Goal: Task Accomplishment & Management: Manage account settings

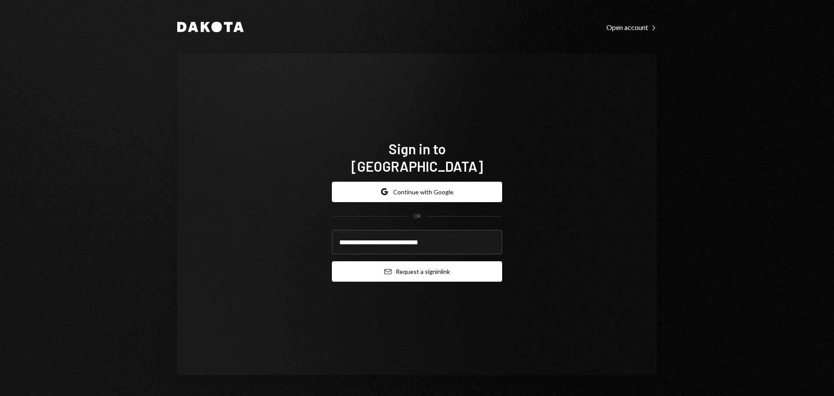
type input "**********"
click at [341, 261] on button "Email Request a sign in link" at bounding box center [417, 271] width 170 height 20
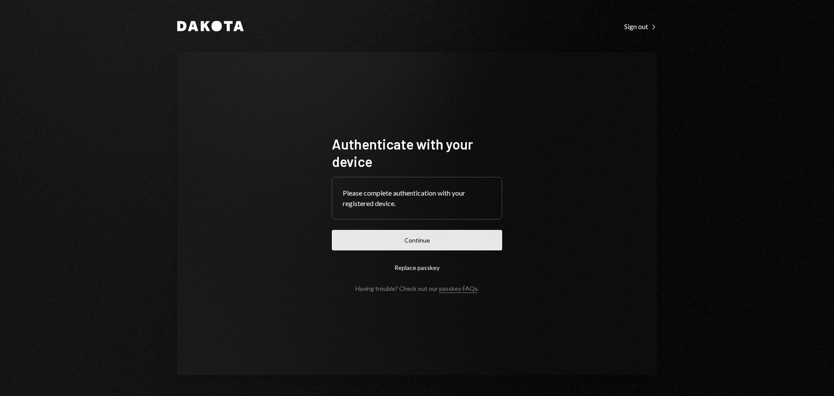
click at [474, 240] on button "Continue" at bounding box center [417, 240] width 170 height 20
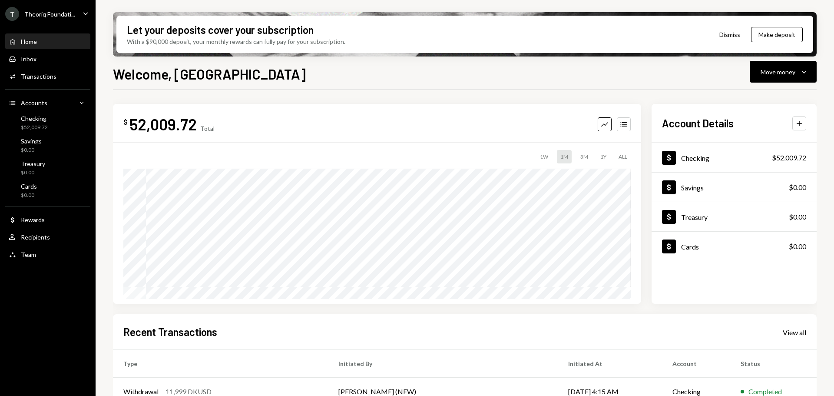
click at [56, 12] on div "Theoriq Foundati..." at bounding box center [49, 13] width 51 height 7
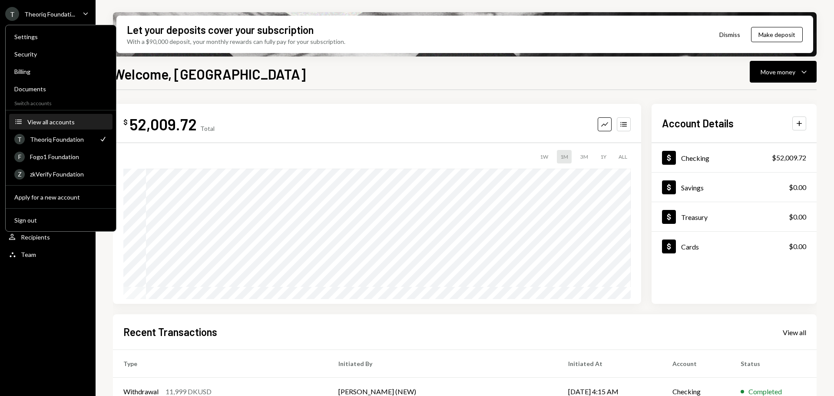
click at [64, 125] on button "Accounts View all accounts" at bounding box center [60, 122] width 103 height 16
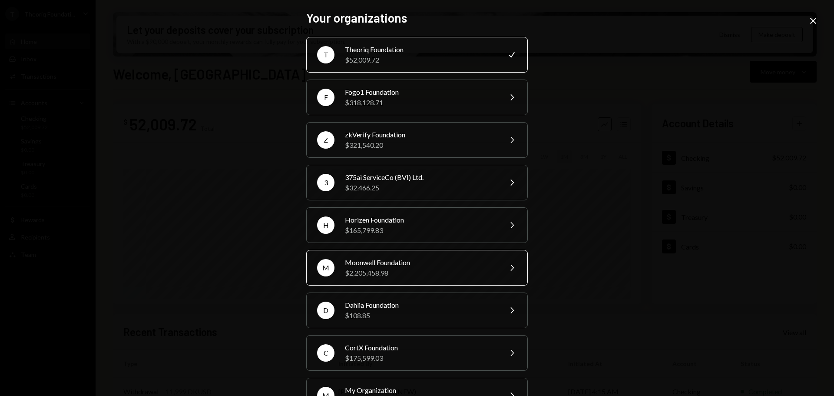
click at [385, 271] on div "$2,205,458.98" at bounding box center [420, 272] width 151 height 10
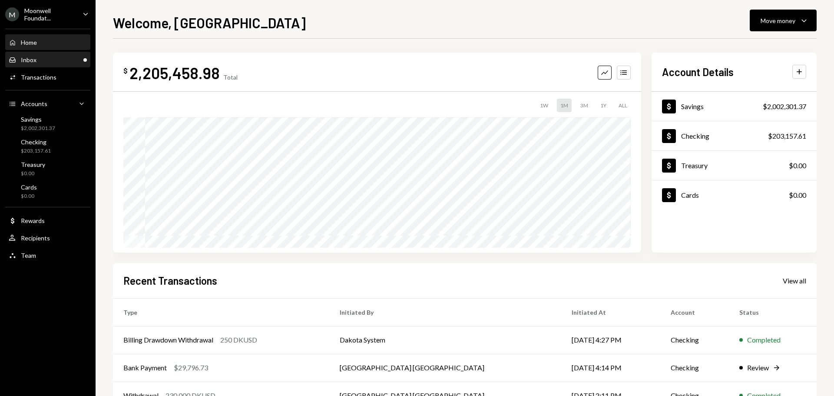
click at [47, 60] on div "Inbox Inbox" at bounding box center [48, 60] width 78 height 8
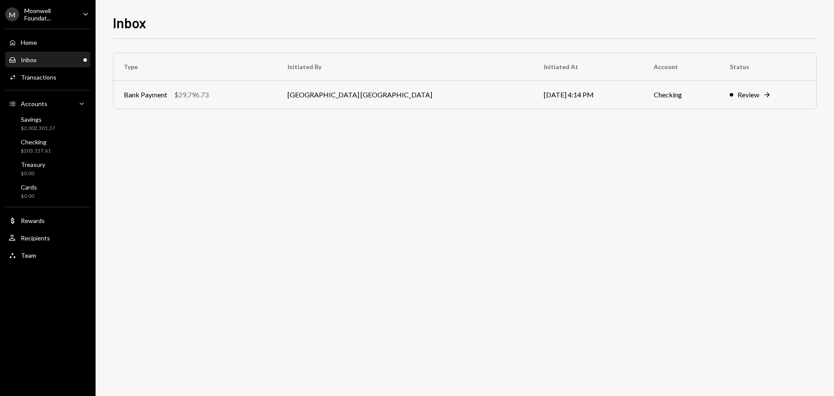
click at [50, 13] on div "Moonwell Foundat..." at bounding box center [49, 14] width 51 height 15
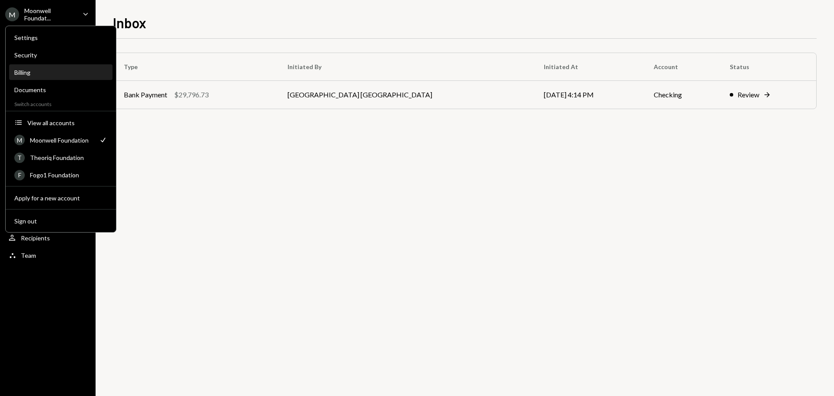
click at [33, 75] on div "Billing" at bounding box center [60, 72] width 93 height 7
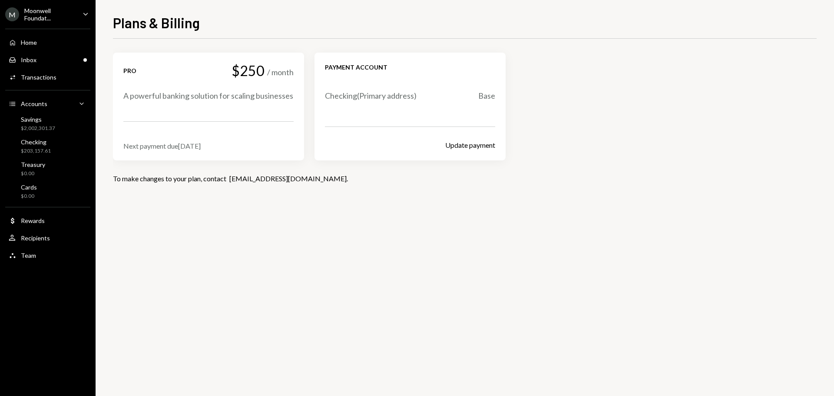
click at [38, 7] on ul "M Moonwell Foundat... Caret Down Home Home Inbox Inbox Activities Transactions …" at bounding box center [48, 132] width 96 height 264
click at [42, 15] on div "Moonwell Foundat..." at bounding box center [49, 14] width 51 height 15
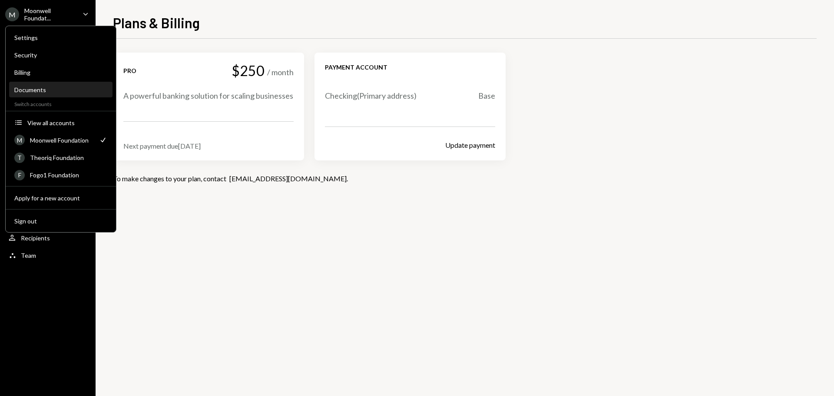
click at [39, 91] on div "Documents" at bounding box center [60, 89] width 93 height 7
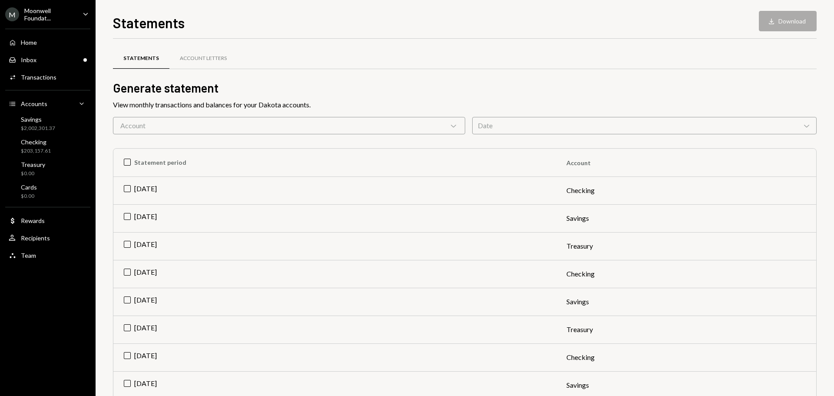
click at [532, 123] on div "Date Chevron Down" at bounding box center [644, 125] width 344 height 17
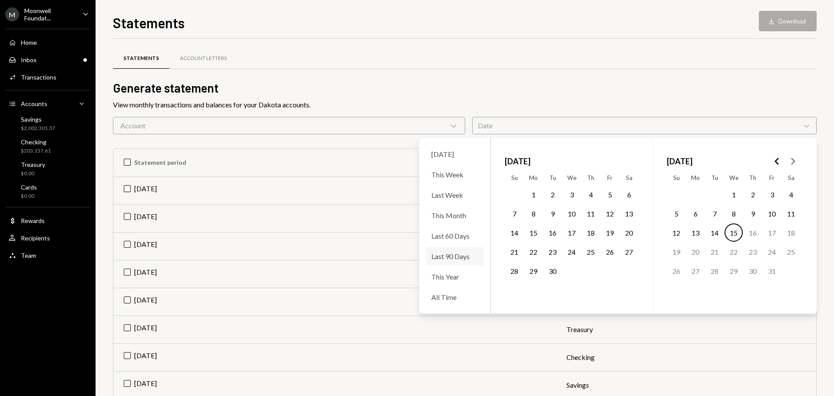
click at [462, 258] on div "Last 90 Days" at bounding box center [454, 256] width 57 height 19
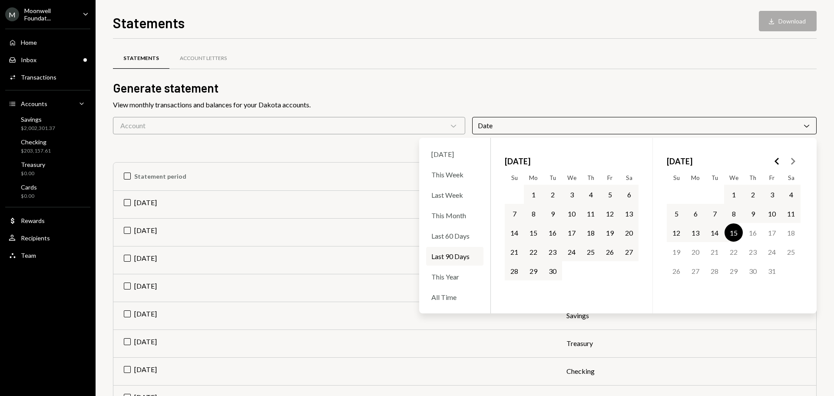
click at [424, 108] on div "View monthly transactions and balances for your Dakota accounts." at bounding box center [464, 104] width 703 height 10
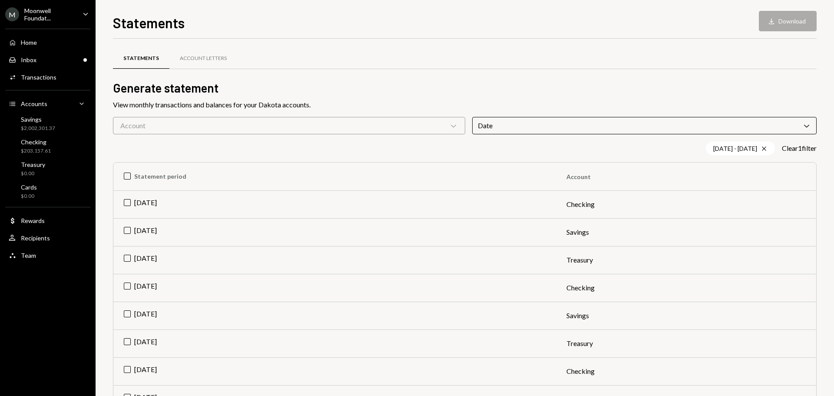
click at [146, 129] on div "Account Chevron Down" at bounding box center [289, 125] width 352 height 17
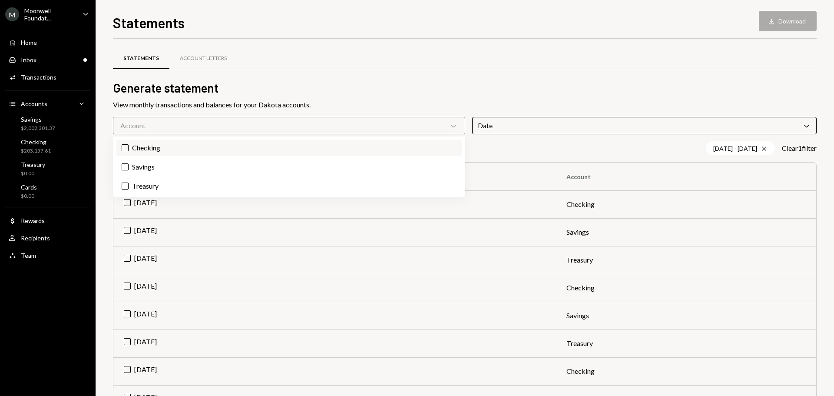
click at [152, 152] on label "Checking" at bounding box center [288, 148] width 345 height 16
click at [129, 151] on button "Checking" at bounding box center [125, 147] width 7 height 7
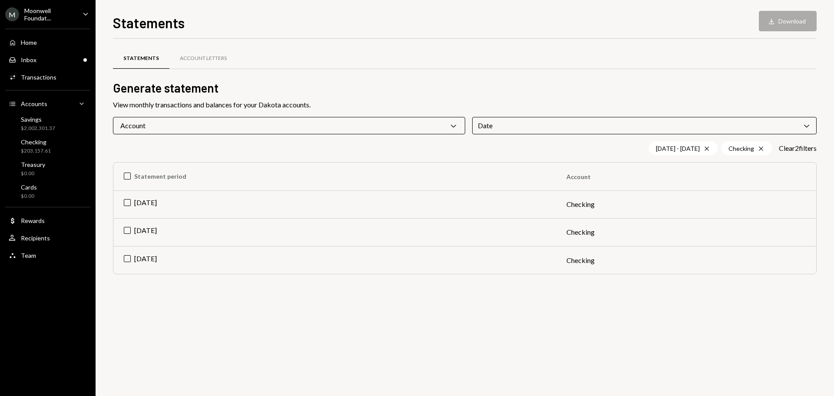
click at [178, 314] on div "Statements Account Letters Generate statement View monthly transactions and bal…" at bounding box center [464, 217] width 703 height 357
click at [129, 174] on th "Statement period" at bounding box center [334, 176] width 442 height 28
click at [769, 22] on button "Download Download (3)" at bounding box center [783, 21] width 66 height 20
